Goal: Information Seeking & Learning: Learn about a topic

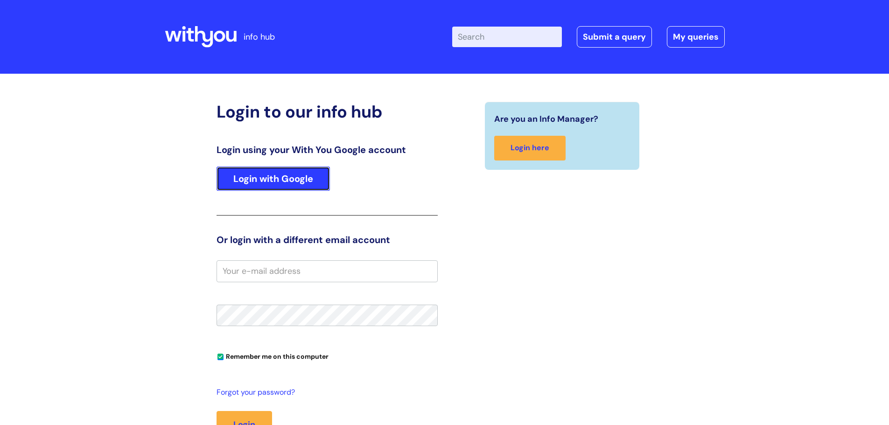
click at [241, 188] on link "Login with Google" at bounding box center [273, 179] width 113 height 24
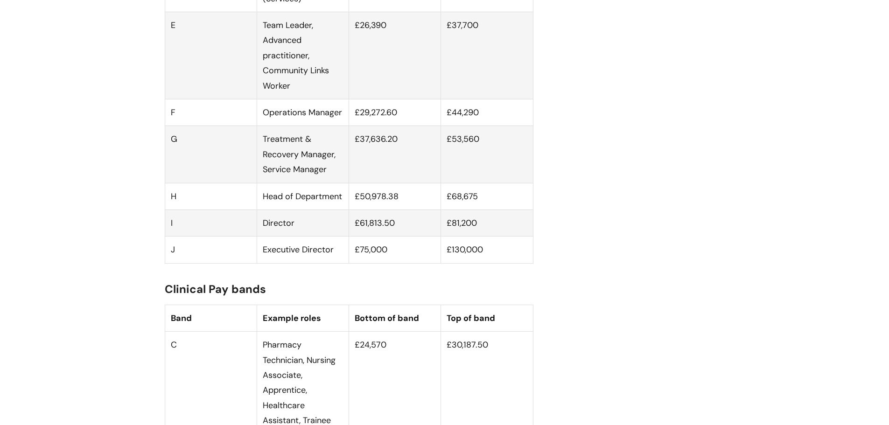
scroll to position [840, 0]
